Goal: Task Accomplishment & Management: Use online tool/utility

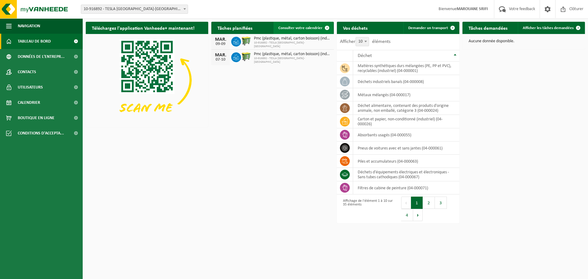
click at [315, 29] on span "Consulter votre calendrier" at bounding box center [300, 28] width 44 height 4
click at [420, 25] on link "Demander un transport" at bounding box center [430, 28] width 55 height 12
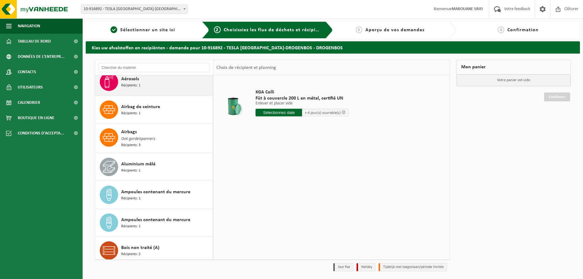
scroll to position [92, 0]
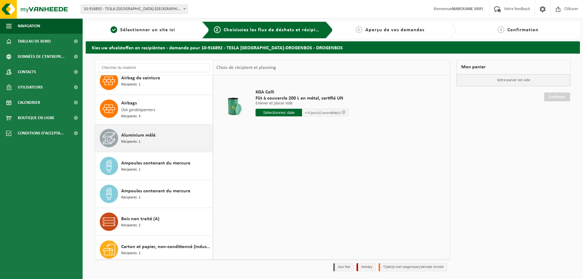
click at [177, 143] on div "Aluminium mêlé Récipients: 1" at bounding box center [166, 138] width 90 height 18
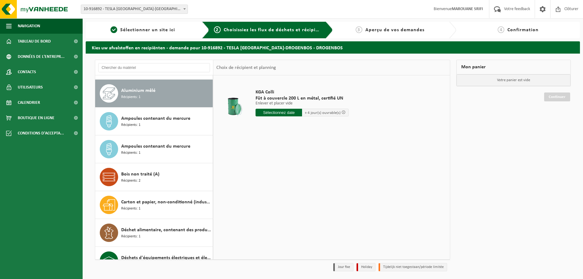
scroll to position [140, 0]
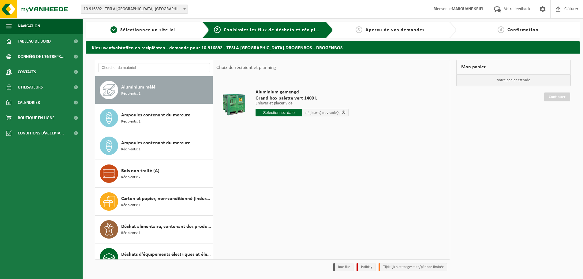
click at [294, 113] on input "text" at bounding box center [279, 113] width 47 height 8
click at [264, 177] on div "18" at bounding box center [261, 177] width 11 height 10
type input "à partir de 2025-08-18"
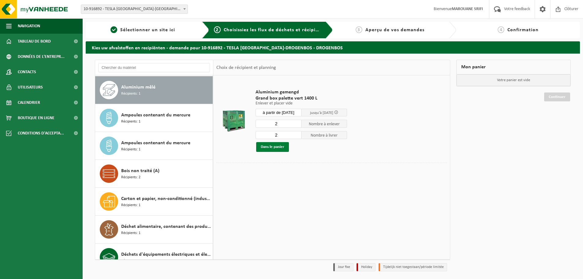
click at [279, 148] on button "Dans le panier" at bounding box center [272, 147] width 33 height 10
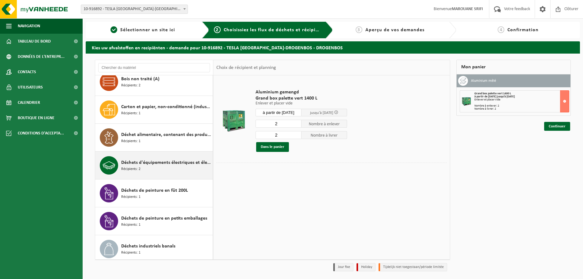
click at [166, 164] on span "Déchets d'équipements électriques et électroniques - Sans tubes cathodiques" at bounding box center [166, 162] width 90 height 7
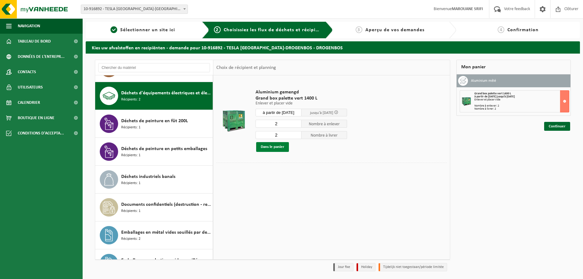
scroll to position [307, 0]
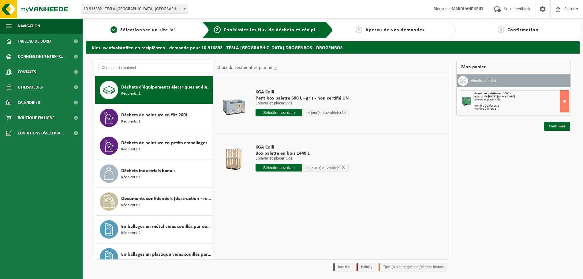
click at [281, 111] on input "text" at bounding box center [279, 113] width 47 height 8
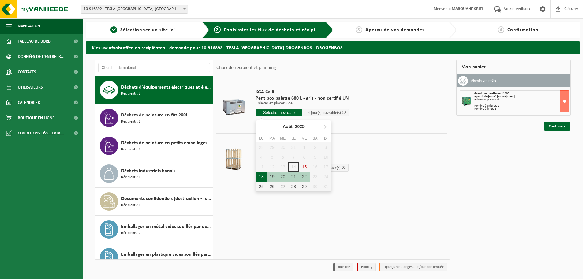
click at [263, 177] on div "18" at bounding box center [261, 177] width 11 height 10
type input "à partir de 2025-08-18"
type input "2025-08-18"
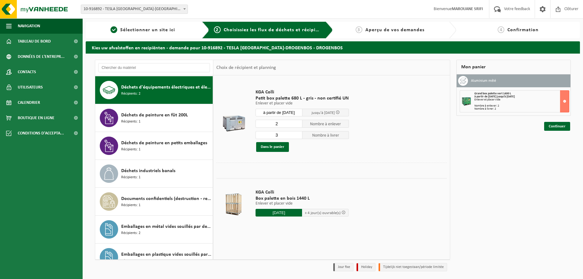
type input "2"
click at [297, 125] on input "2" at bounding box center [279, 124] width 47 height 8
type input "2"
click at [297, 137] on input "2" at bounding box center [279, 135] width 47 height 8
click at [279, 146] on button "Dans le panier" at bounding box center [272, 147] width 33 height 10
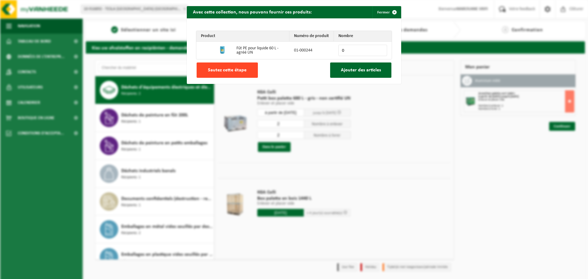
click at [228, 70] on span "Sautez cette étape" at bounding box center [227, 70] width 39 height 5
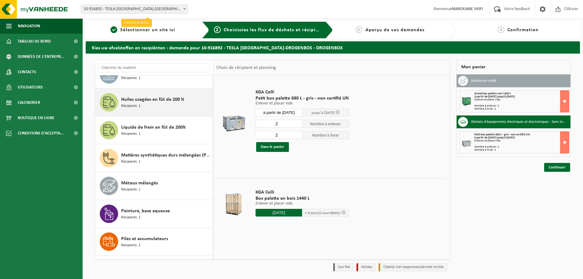
scroll to position [612, 0]
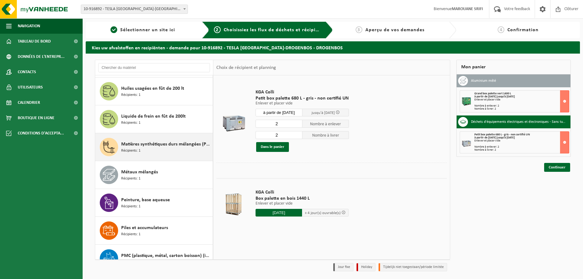
click at [178, 148] on div "Matières synthétiques durs mélangées (PE, PP et PVC), recyclables (industriel) …" at bounding box center [166, 147] width 90 height 18
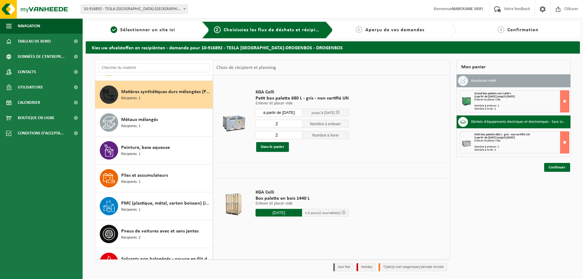
scroll to position [669, 0]
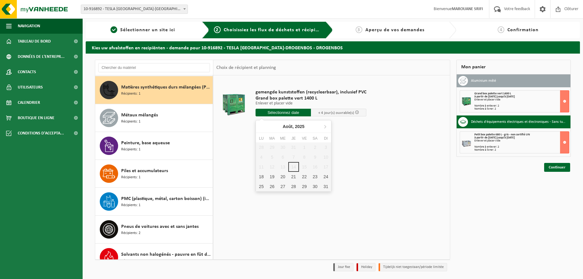
click at [303, 114] on input "text" at bounding box center [283, 113] width 55 height 8
click at [264, 176] on div "18" at bounding box center [261, 177] width 11 height 10
type input "à partir de 2025-08-18"
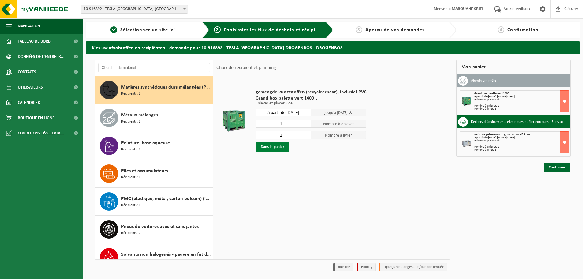
click at [276, 146] on button "Dans le panier" at bounding box center [272, 147] width 33 height 10
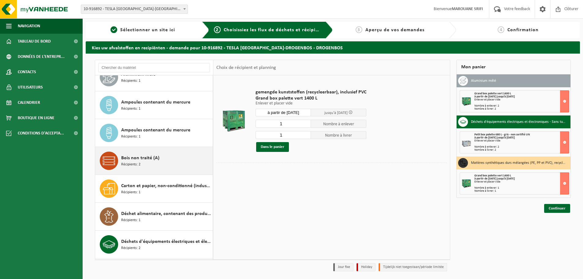
scroll to position [153, 0]
click at [168, 160] on div "Bois non traité (A) Récipients: 2" at bounding box center [166, 160] width 90 height 18
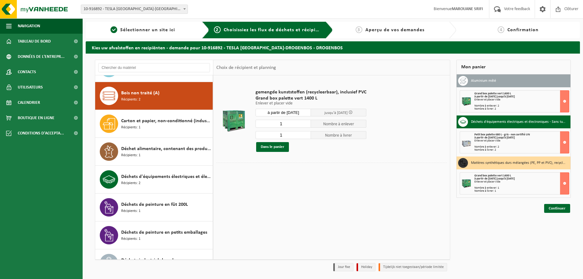
scroll to position [223, 0]
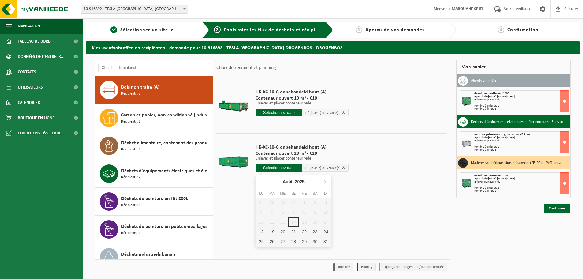
click at [274, 167] on input "text" at bounding box center [279, 168] width 47 height 8
click at [263, 231] on div "18" at bounding box center [261, 232] width 11 height 10
type input "à partir de 2025-08-18"
type input "2025-08-18"
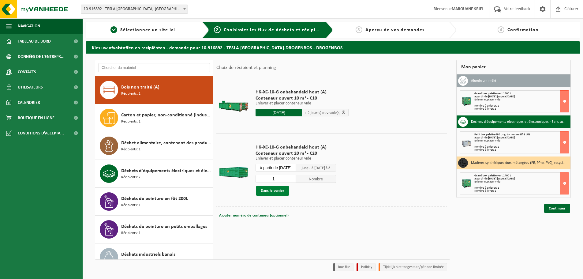
click at [267, 190] on button "Dans le panier" at bounding box center [272, 191] width 33 height 10
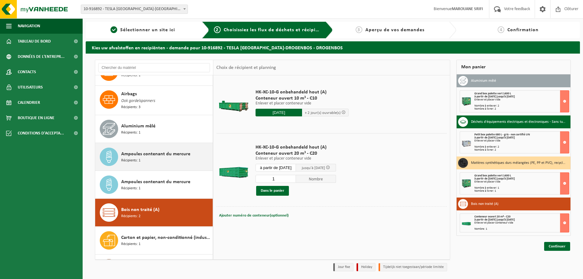
scroll to position [70, 0]
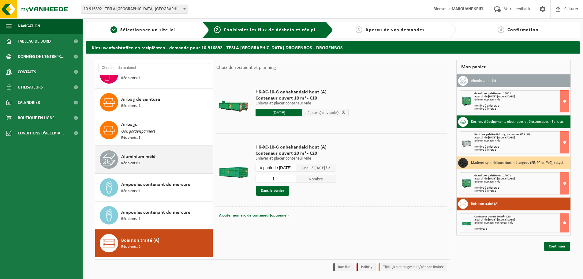
click at [153, 157] on span "Aluminium mêlé" at bounding box center [138, 156] width 34 height 7
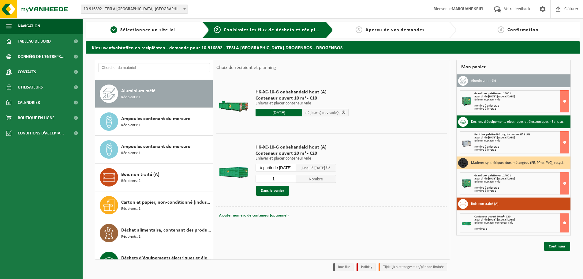
scroll to position [140, 0]
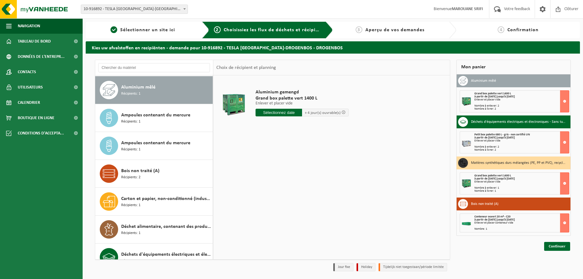
click at [281, 112] on input "text" at bounding box center [279, 113] width 47 height 8
click at [261, 176] on div "18" at bounding box center [261, 177] width 11 height 10
type input "à partir de 2025-08-18"
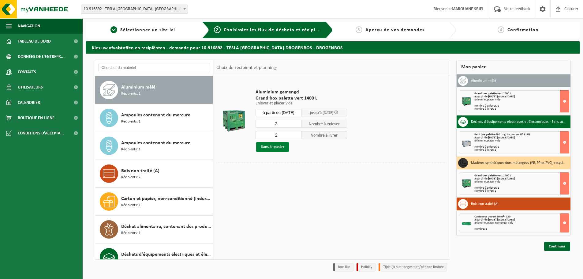
click at [278, 148] on button "Dans le panier" at bounding box center [272, 147] width 33 height 10
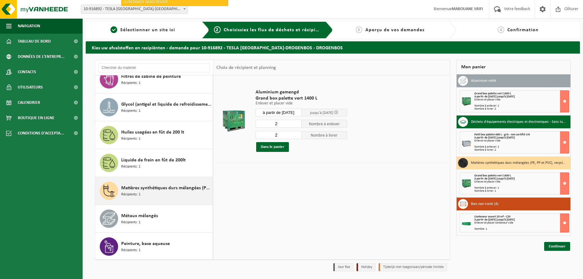
scroll to position [630, 0]
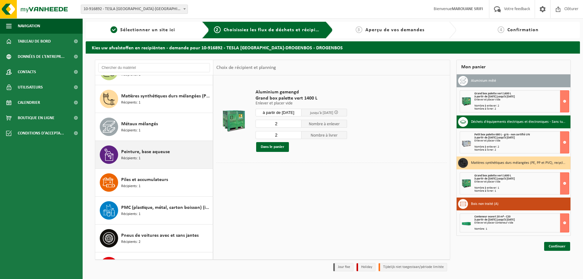
click at [167, 157] on div "Peinture, base aqueuse Récipients: 1" at bounding box center [166, 154] width 90 height 18
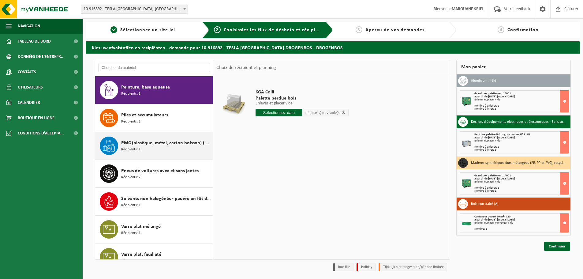
scroll to position [735, 0]
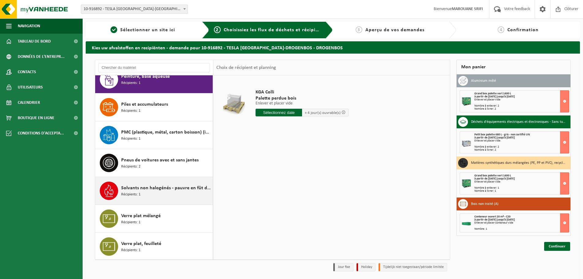
click at [174, 193] on div "Solvants non halogénés - pauvre en fût de 200lt Récipients: 1" at bounding box center [166, 190] width 90 height 18
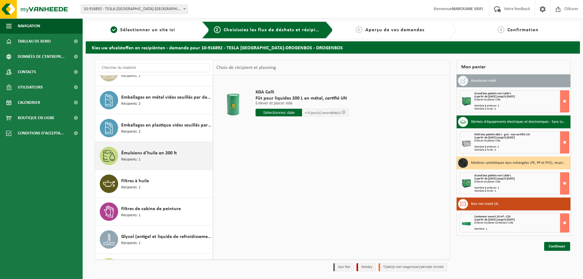
scroll to position [429, 0]
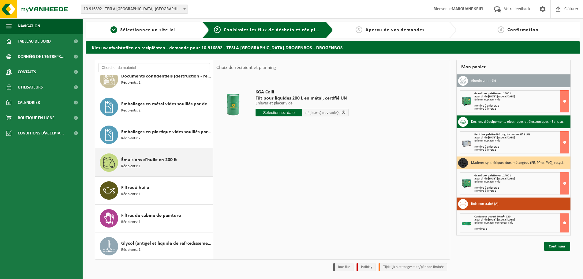
click at [165, 164] on div "Émulsions d'huile en 200 lt Récipients: 1" at bounding box center [166, 162] width 90 height 18
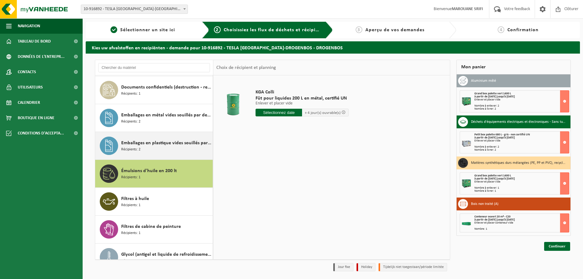
scroll to position [410, 0]
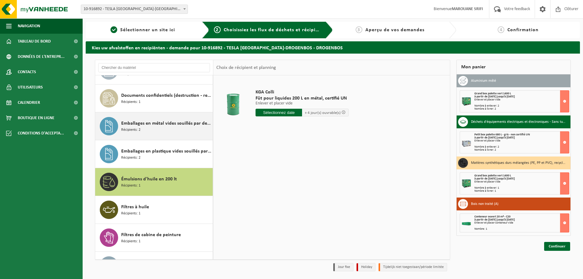
click at [172, 129] on div "Emballages en métal vides souillés par des substances dangereuses Récipients: 2" at bounding box center [166, 126] width 90 height 18
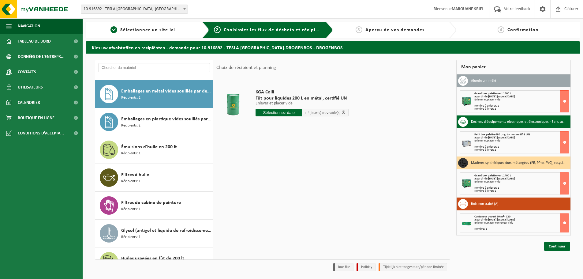
scroll to position [446, 0]
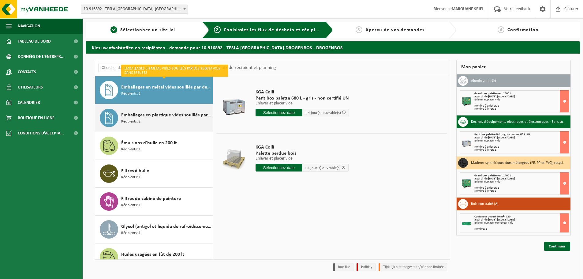
click at [182, 118] on div "Emballages en plastique vides souillés par des substances dangereuses Récipient…" at bounding box center [166, 118] width 90 height 18
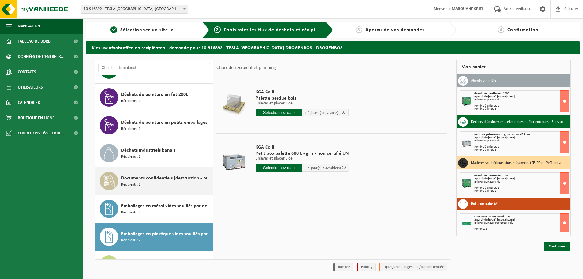
scroll to position [321, 0]
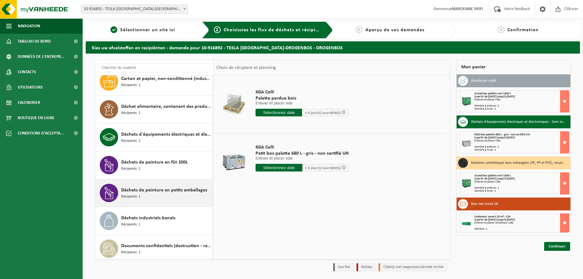
click at [162, 195] on div "Déchets de peinture en petits emballages Récipients: 1" at bounding box center [166, 193] width 90 height 18
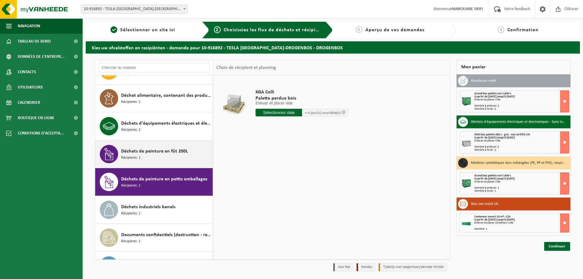
click at [163, 156] on div "Déchets de peinture en fût 200L Récipients: 1" at bounding box center [166, 154] width 90 height 18
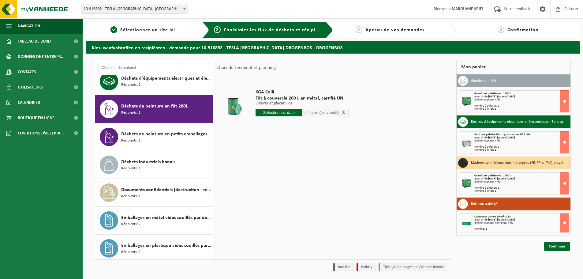
scroll to position [274, 0]
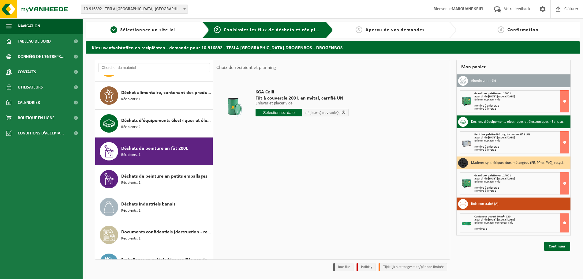
click at [271, 113] on input "text" at bounding box center [279, 113] width 47 height 8
click at [264, 177] on div "18" at bounding box center [261, 177] width 11 height 10
type input "à partir de 2025-08-18"
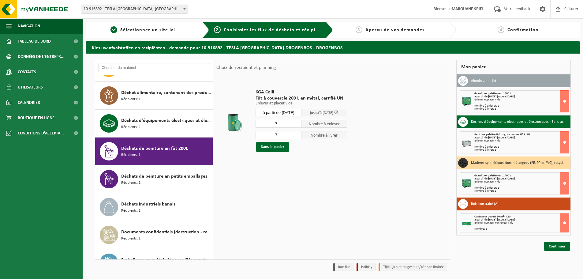
drag, startPoint x: 281, startPoint y: 123, endPoint x: 265, endPoint y: 127, distance: 16.6
click at [265, 127] on input "7" at bounding box center [279, 124] width 46 height 8
type input "1"
drag, startPoint x: 278, startPoint y: 133, endPoint x: 265, endPoint y: 137, distance: 13.1
click at [265, 137] on input "7" at bounding box center [279, 135] width 46 height 8
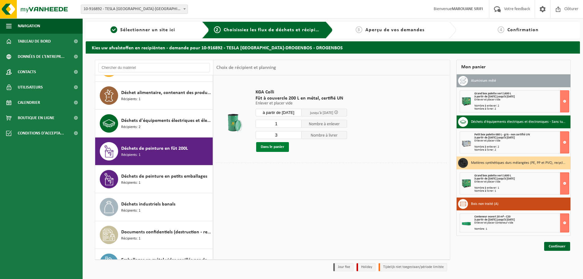
type input "3"
click at [272, 146] on button "Dans le panier" at bounding box center [272, 147] width 33 height 10
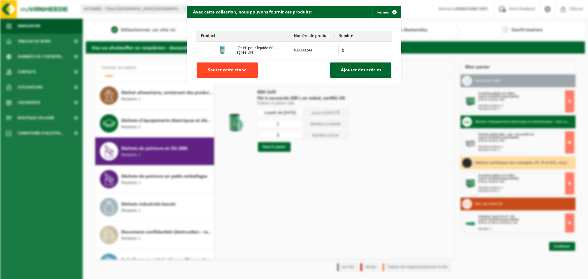
click at [247, 67] on button "Sautez cette étape" at bounding box center [226, 69] width 61 height 15
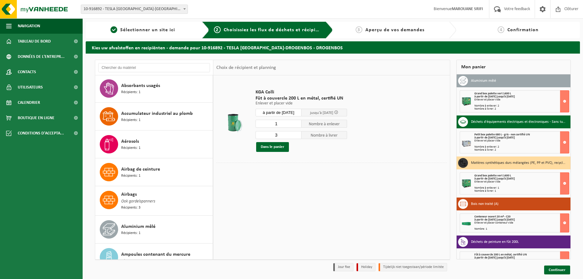
scroll to position [0, 0]
click at [563, 271] on link "Continuer" at bounding box center [557, 269] width 26 height 9
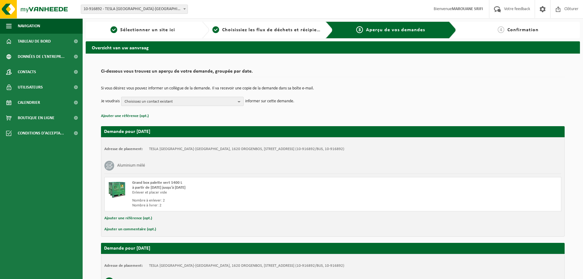
click at [180, 100] on span "Choisissez un contact existant" at bounding box center [180, 101] width 111 height 9
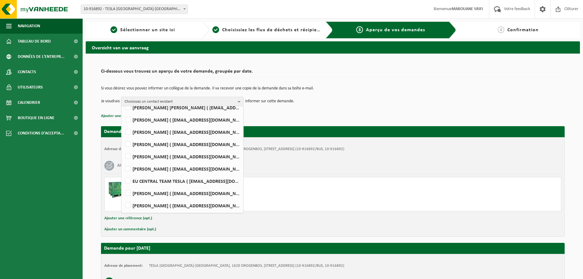
click at [333, 94] on td "Si vous désirez vous pouvez informer un collègue de la demande. Il va recevoir …" at bounding box center [333, 91] width 464 height 10
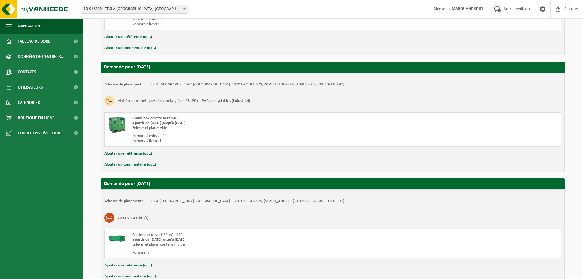
scroll to position [390, 0]
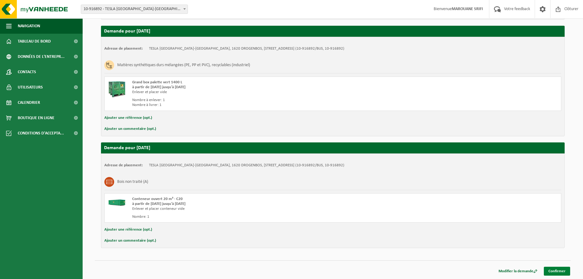
click at [555, 274] on link "Confirmer" at bounding box center [557, 271] width 26 height 9
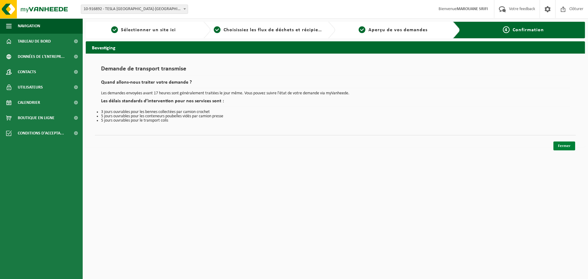
click at [566, 148] on link "Fermer" at bounding box center [564, 145] width 22 height 9
